Goal: Information Seeking & Learning: Learn about a topic

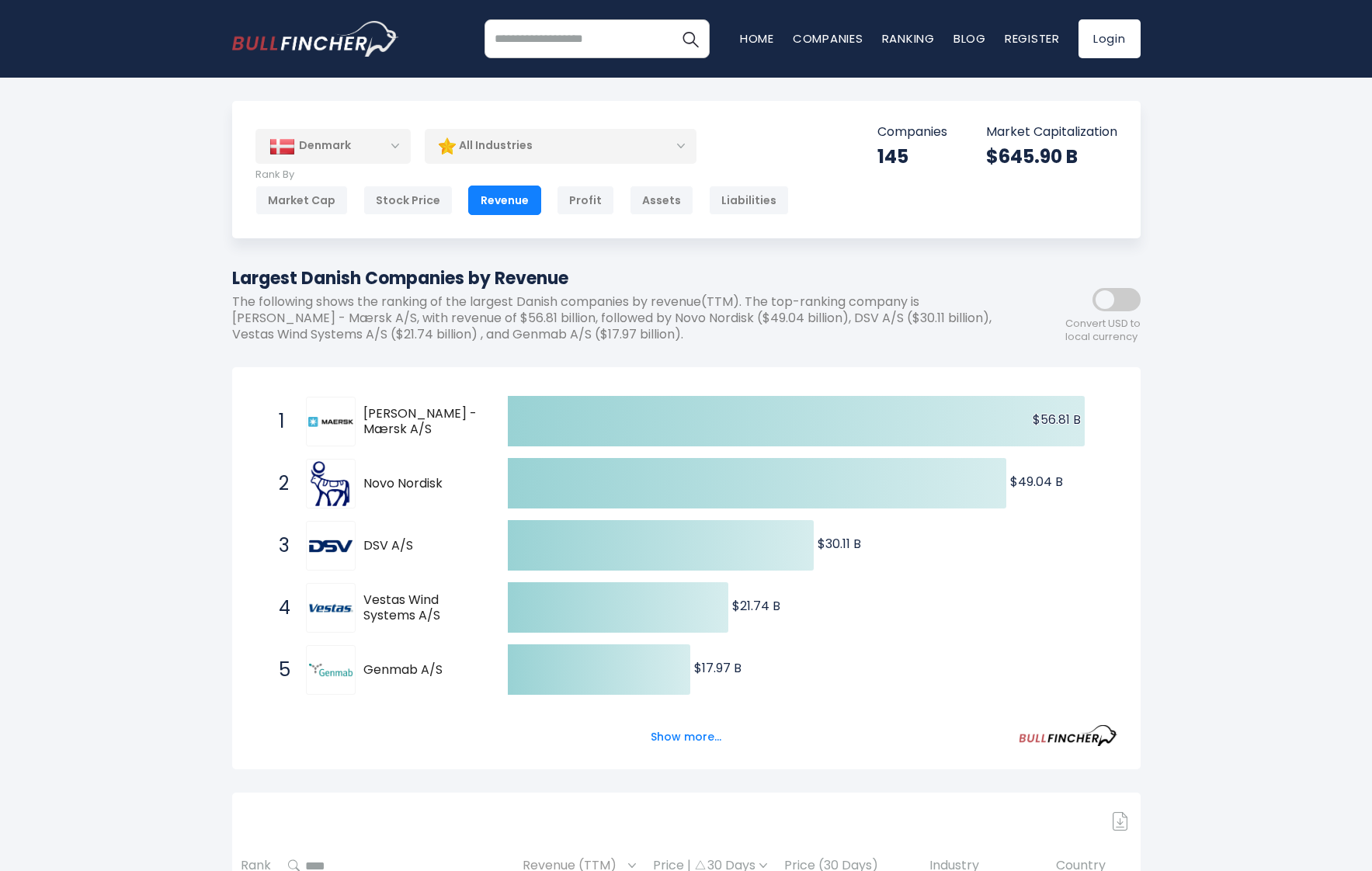
click at [394, 667] on span "Genmab A/S" at bounding box center [421, 669] width 117 height 16
click at [678, 737] on button "Show more..." at bounding box center [686, 737] width 89 height 26
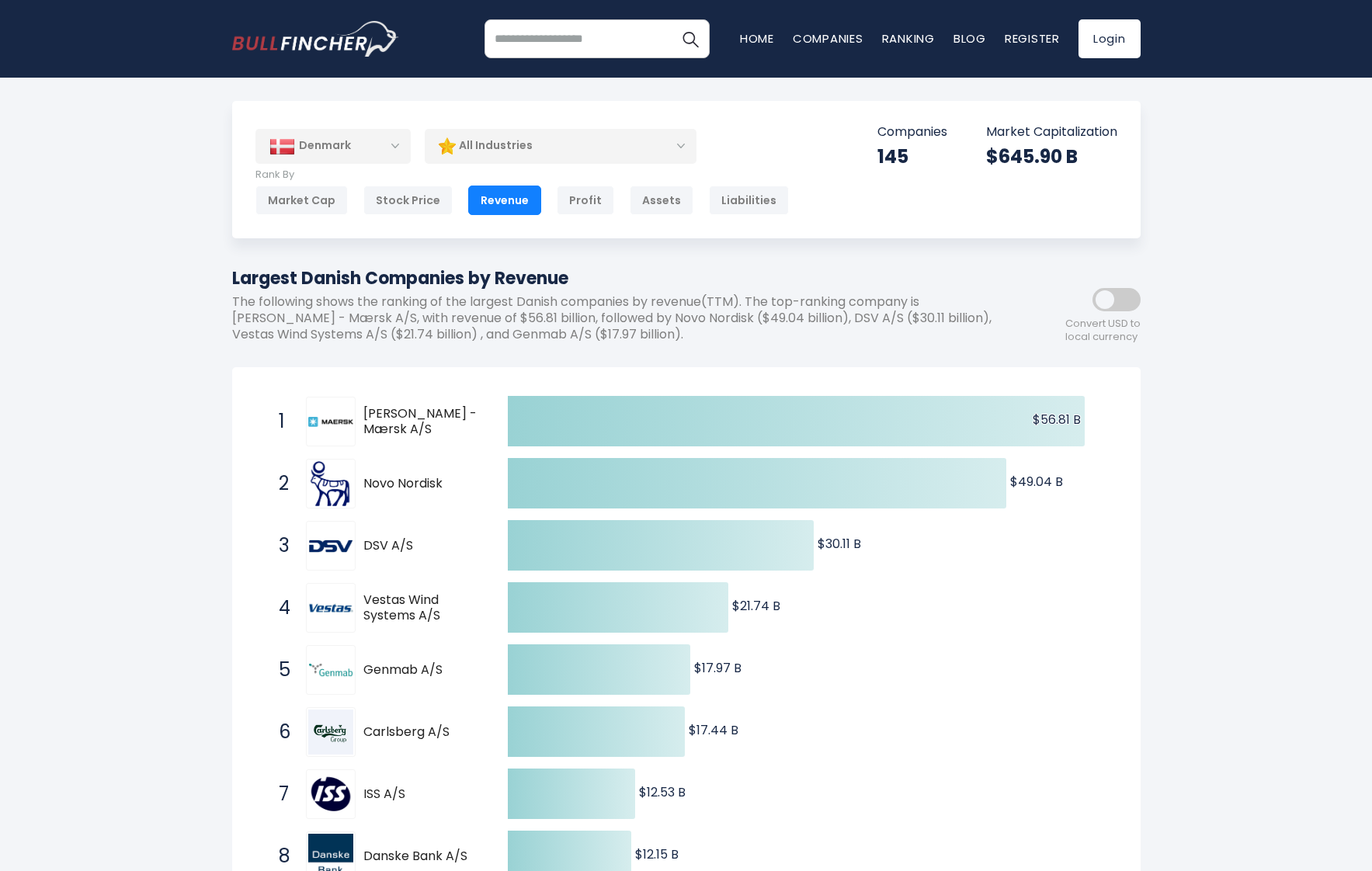
click at [321, 159] on div "Denmark" at bounding box center [333, 146] width 155 height 34
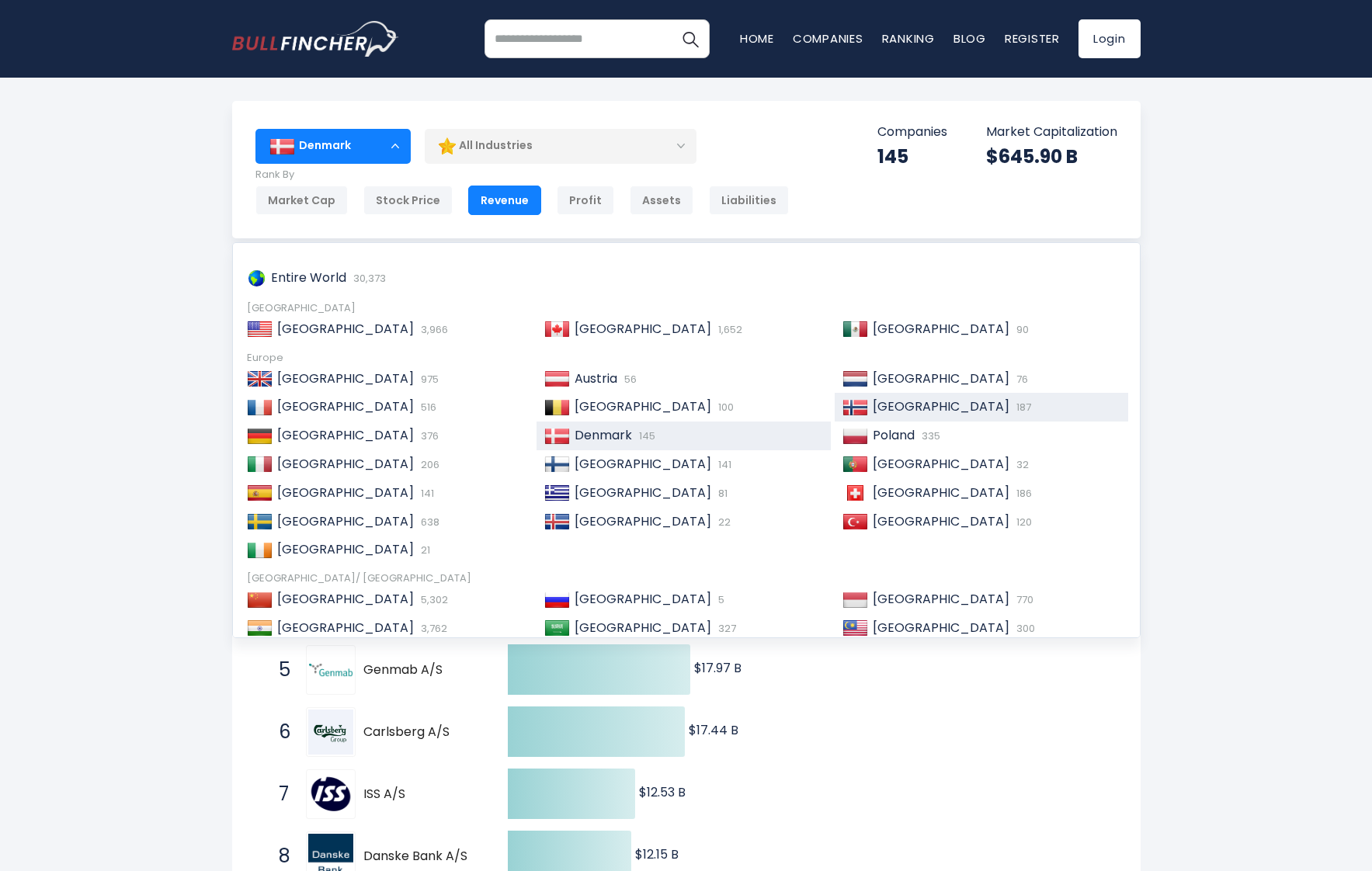
click at [893, 414] on span "[GEOGRAPHIC_DATA]" at bounding box center [941, 406] width 137 height 18
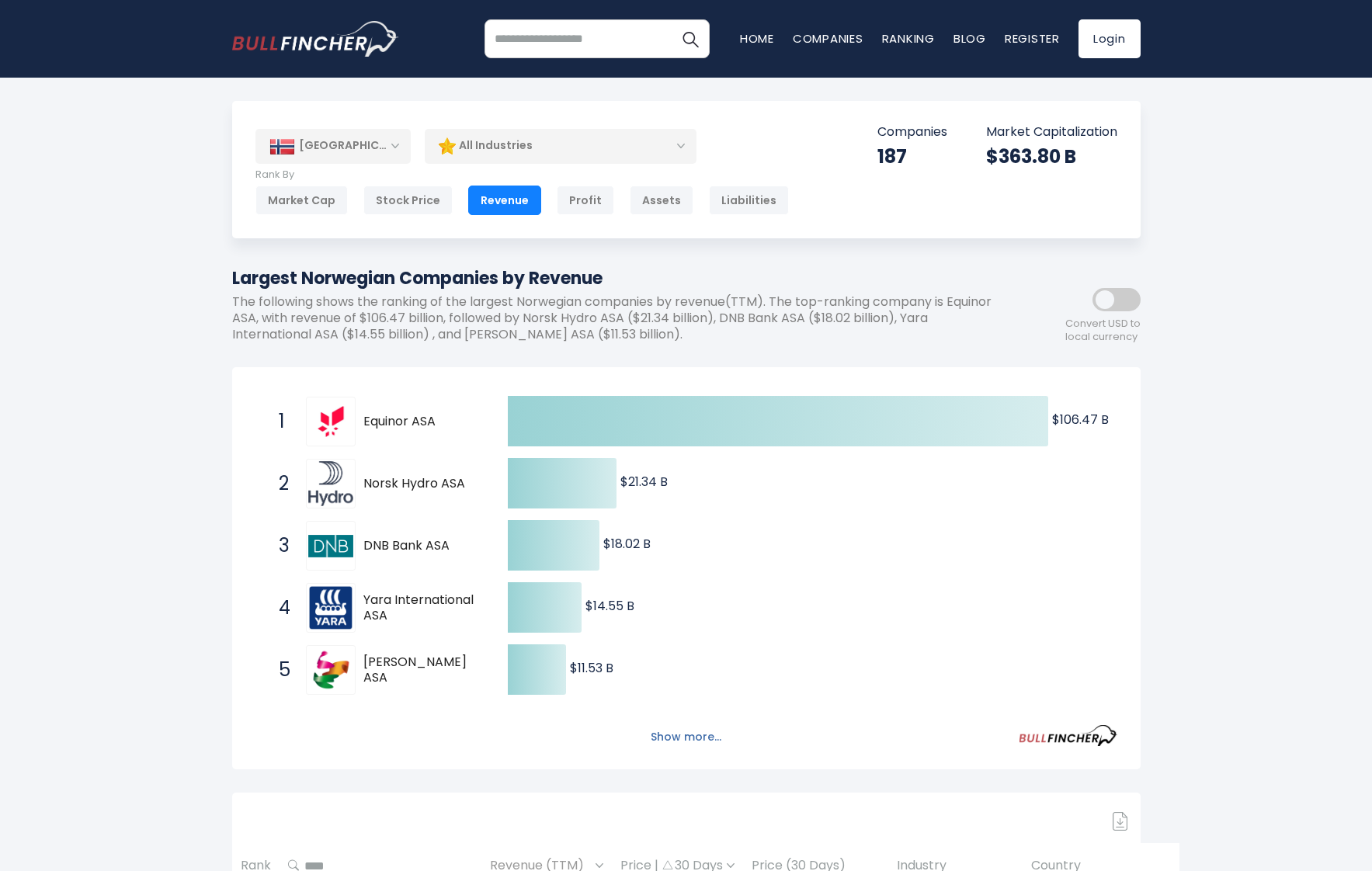
click at [674, 741] on button "Show more..." at bounding box center [686, 737] width 89 height 26
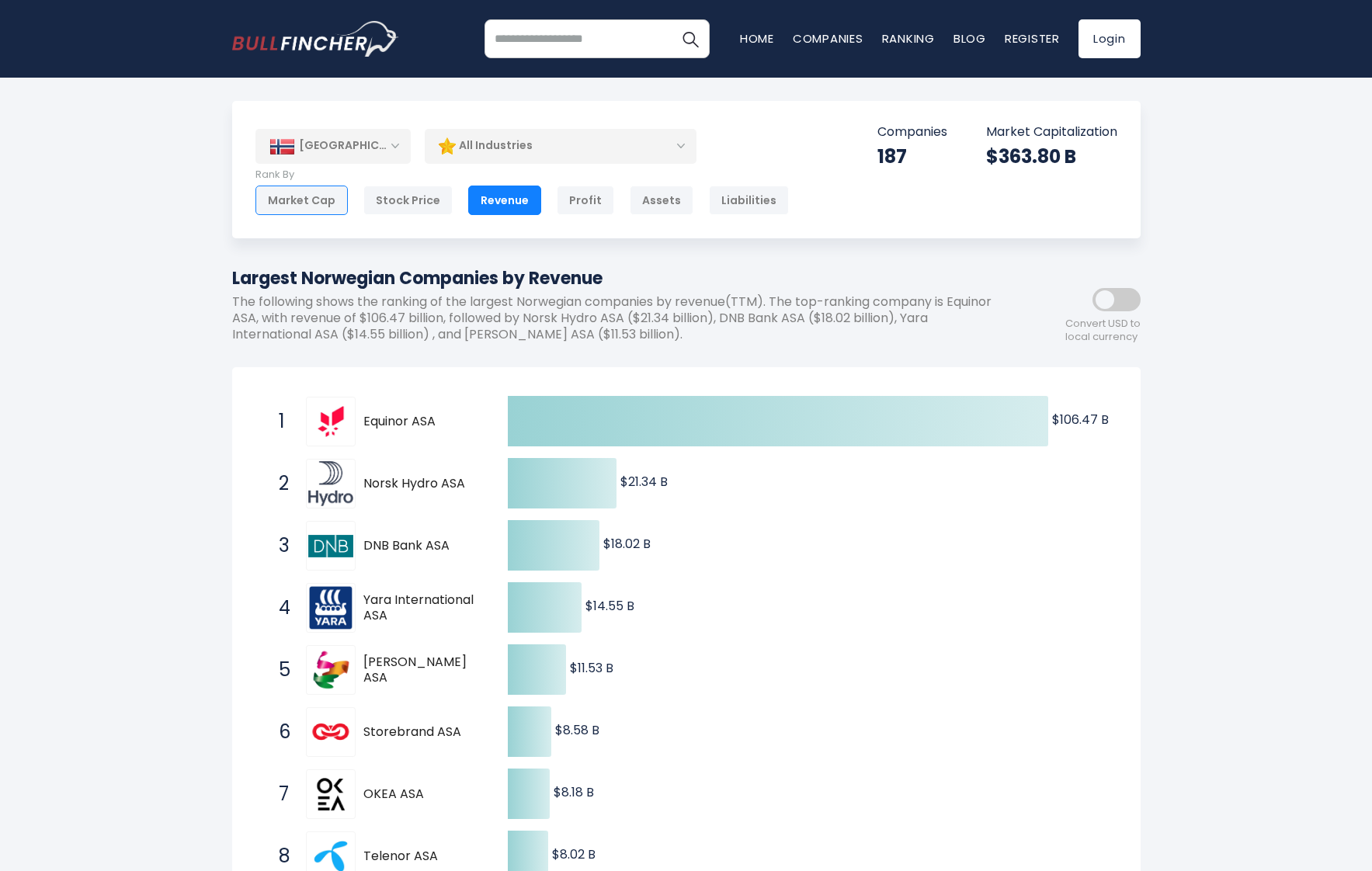
click at [307, 201] on div "Market Cap" at bounding box center [301, 200] width 92 height 29
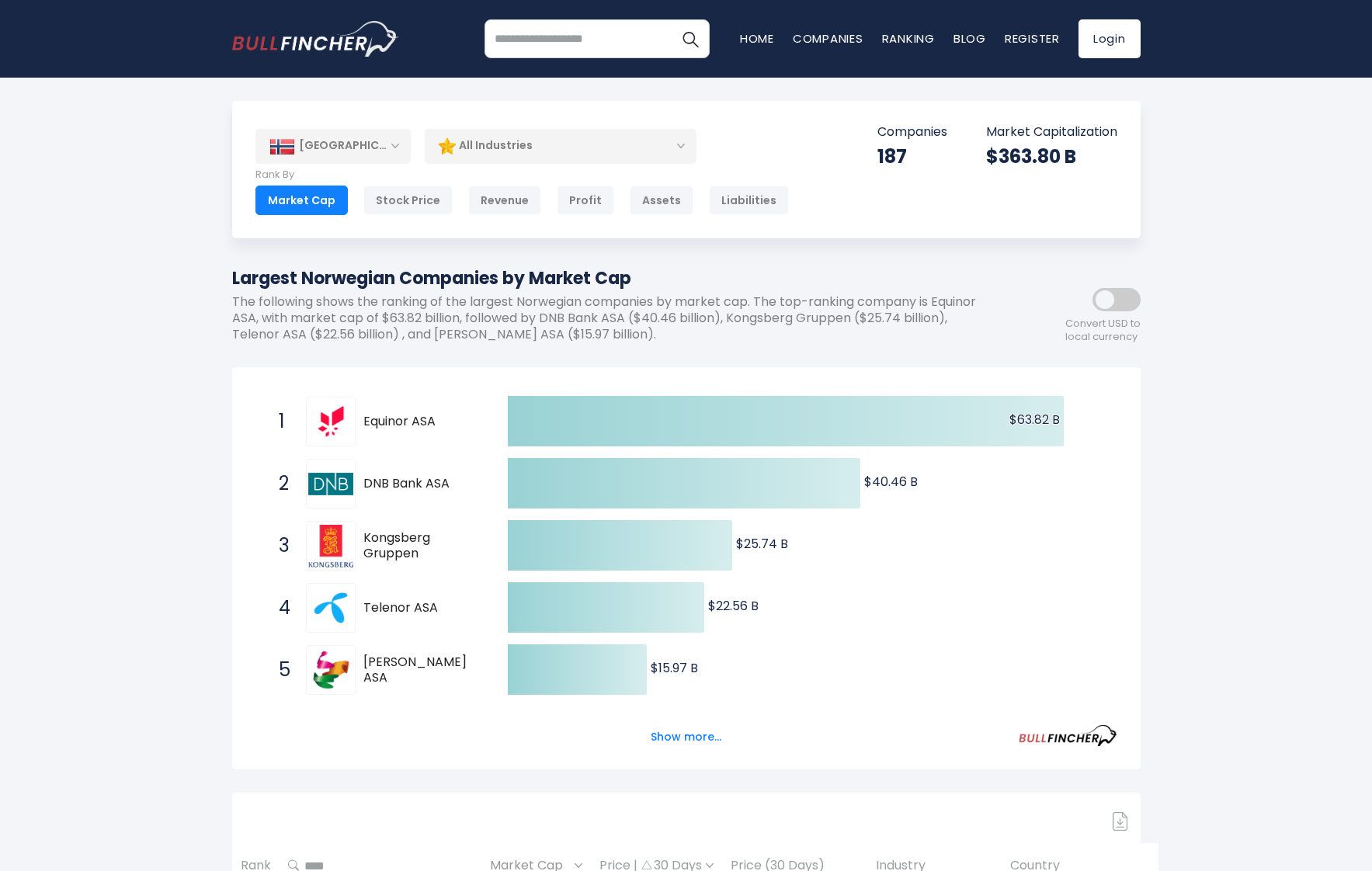
click at [400, 157] on div "[GEOGRAPHIC_DATA]" at bounding box center [333, 146] width 155 height 34
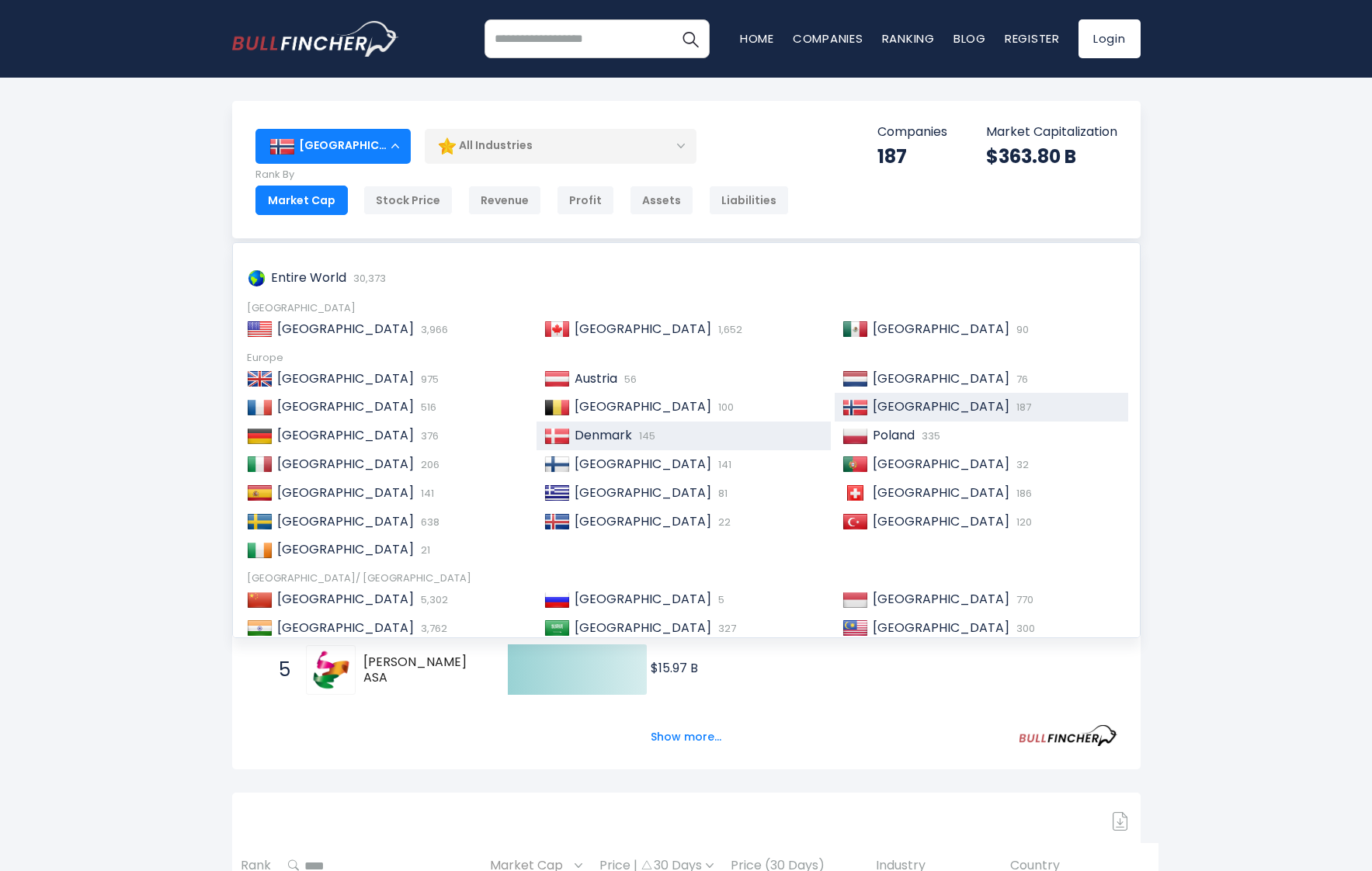
click at [590, 434] on span "Denmark" at bounding box center [603, 435] width 57 height 18
